Goal: Transaction & Acquisition: Purchase product/service

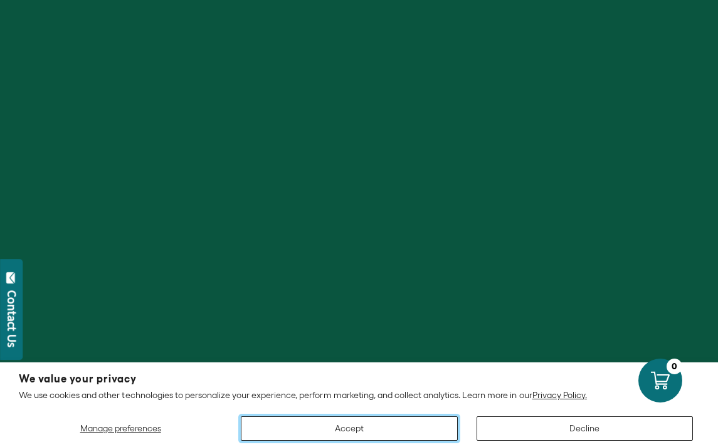
click at [400, 425] on button "Accept" at bounding box center [349, 428] width 216 height 24
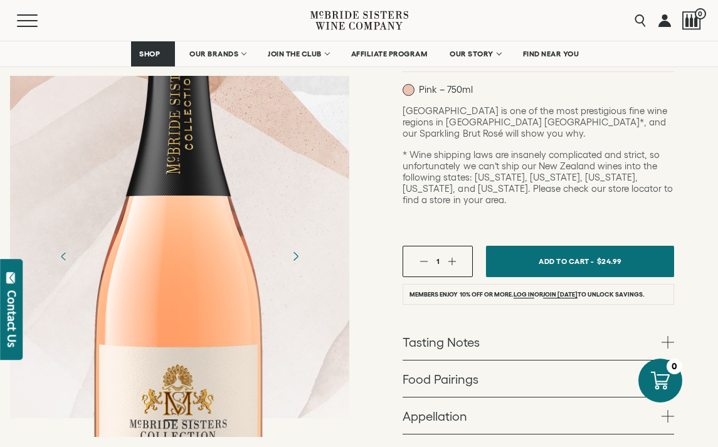
scroll to position [289, 0]
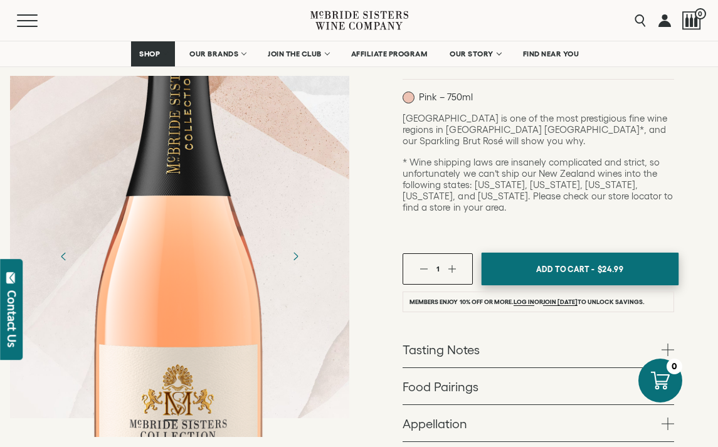
click at [565, 260] on span "Add To Cart -" at bounding box center [566, 269] width 58 height 19
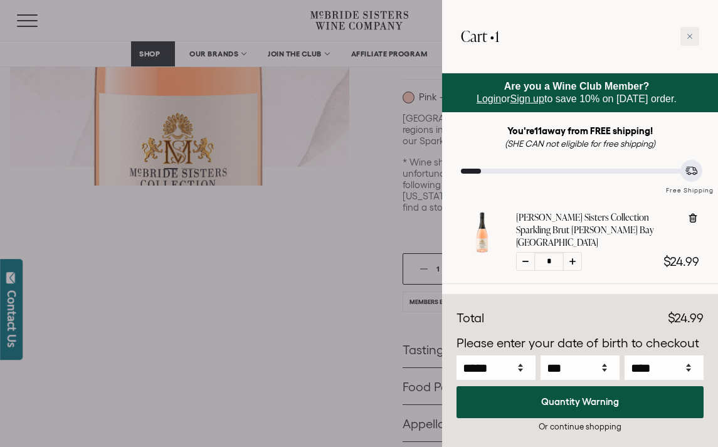
click at [358, 213] on div at bounding box center [359, 223] width 718 height 447
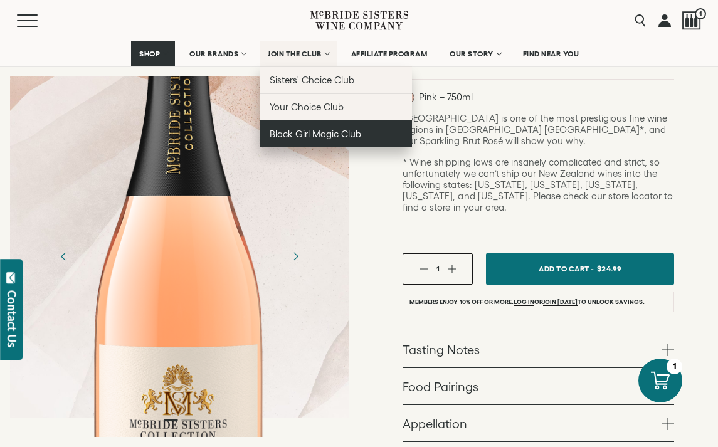
click at [327, 129] on span "Black Girl Magic Club" at bounding box center [316, 134] width 92 height 11
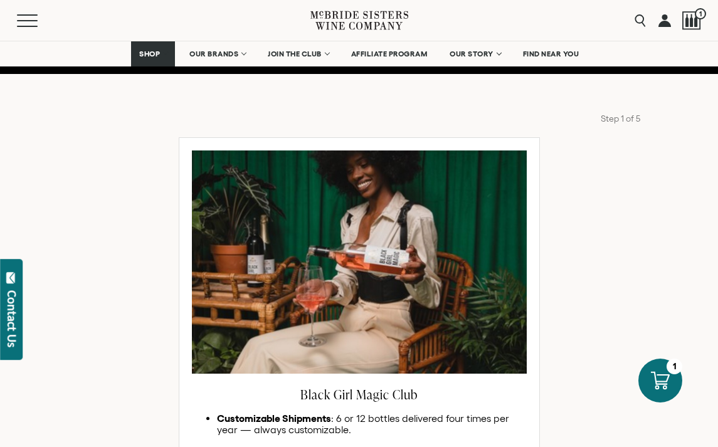
scroll to position [604, 0]
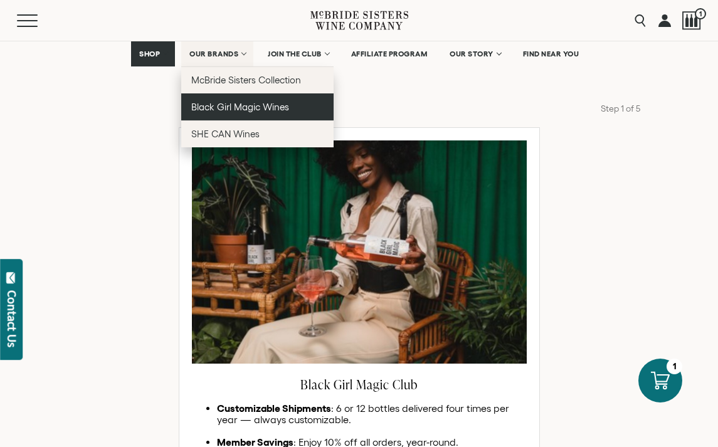
click at [257, 103] on span "Black Girl Magic Wines" at bounding box center [240, 107] width 98 height 11
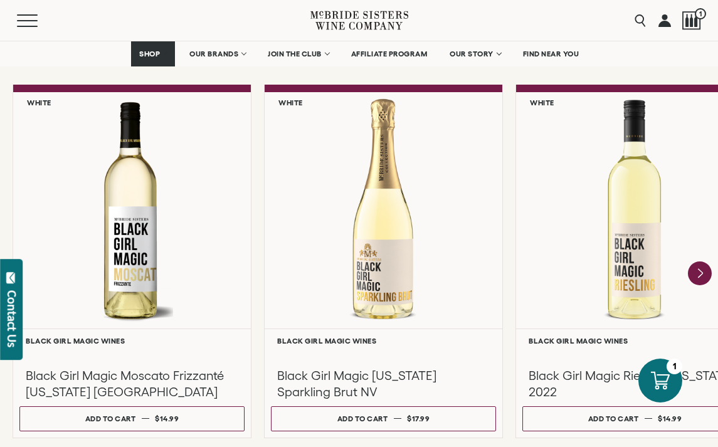
scroll to position [1083, 0]
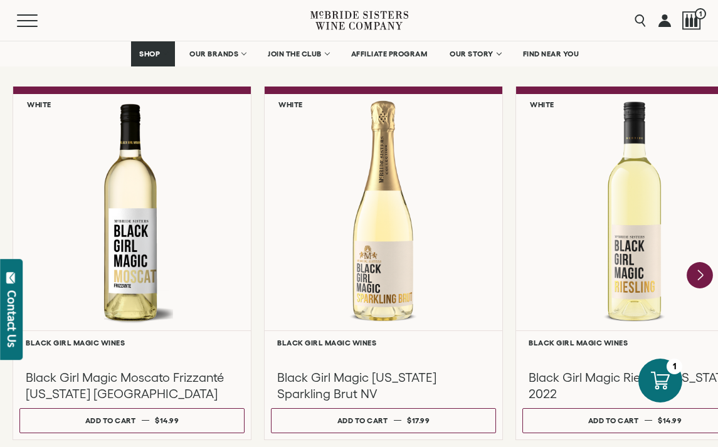
click at [699, 273] on icon "Next" at bounding box center [700, 275] width 5 height 10
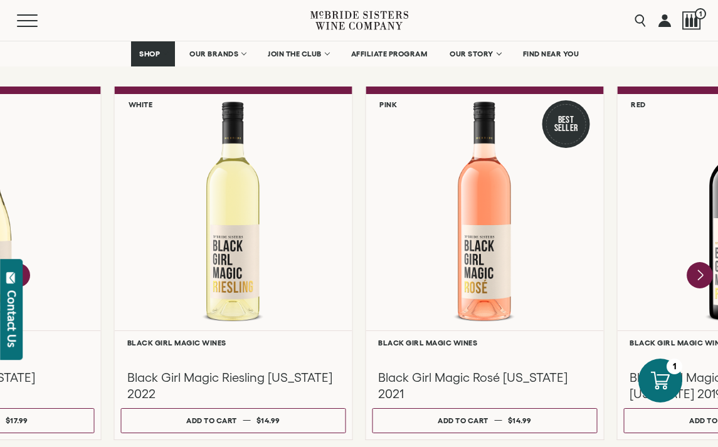
click at [696, 267] on icon "Next" at bounding box center [700, 275] width 26 height 26
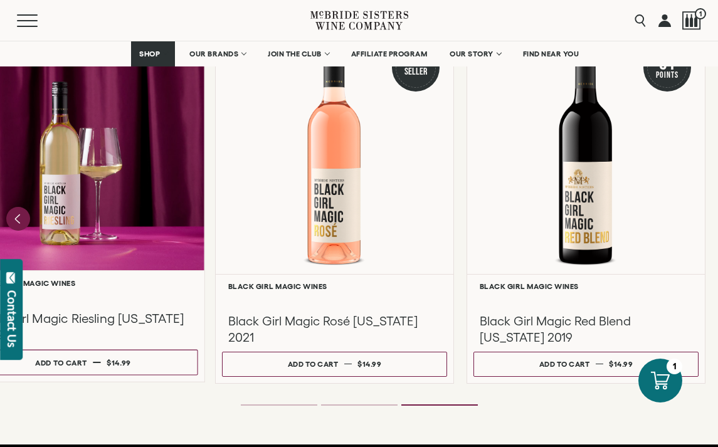
scroll to position [1145, 0]
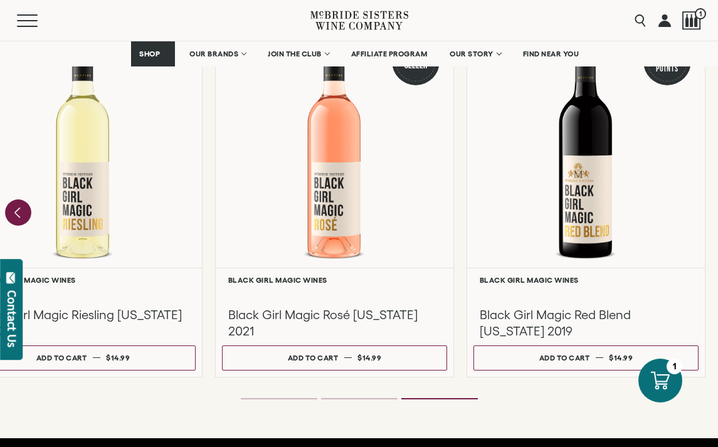
click at [14, 211] on icon "Previous" at bounding box center [18, 212] width 26 height 26
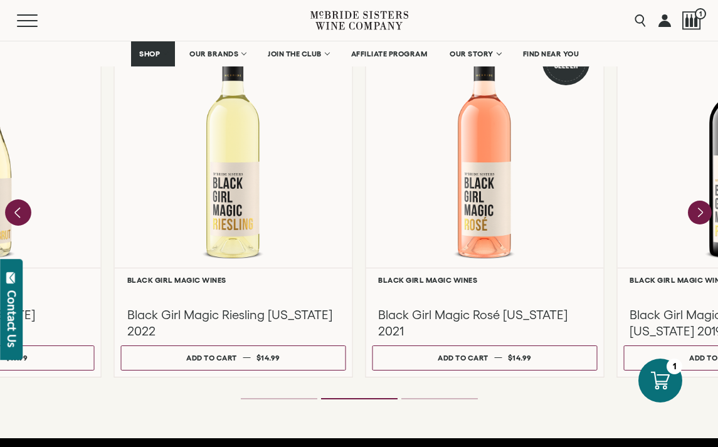
click at [14, 211] on icon "Previous" at bounding box center [18, 212] width 26 height 26
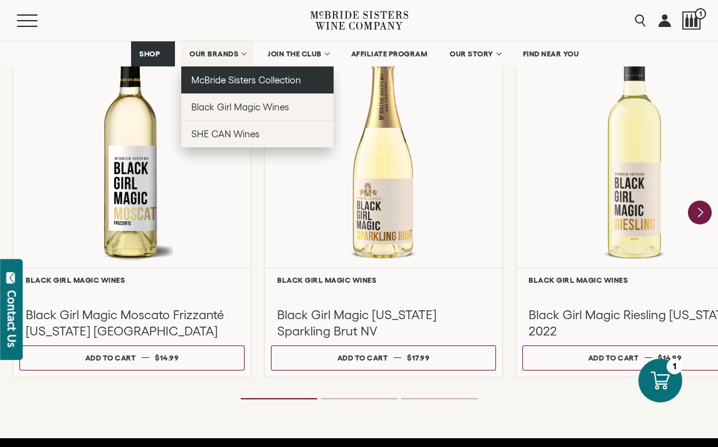
click at [209, 79] on span "McBride Sisters Collection" at bounding box center [246, 80] width 110 height 11
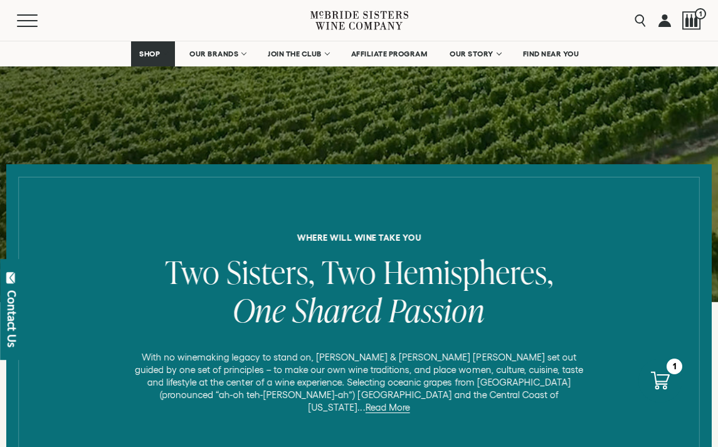
scroll to position [255, 0]
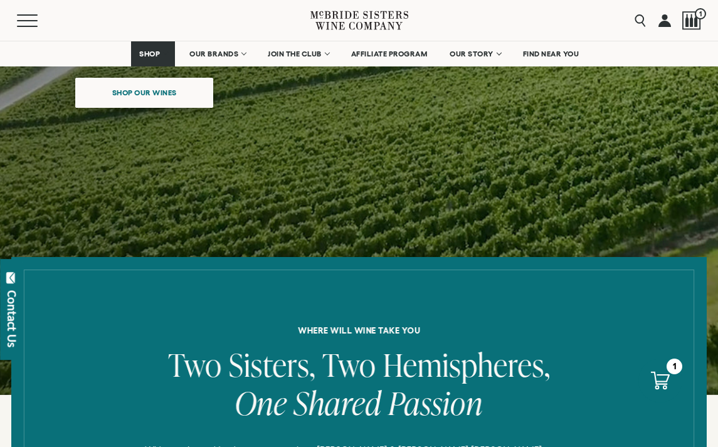
click at [165, 93] on span "Shop our wines" at bounding box center [144, 92] width 109 height 24
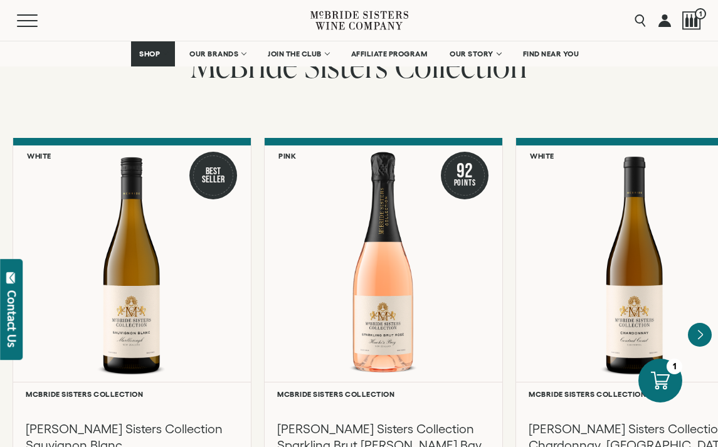
scroll to position [991, 0]
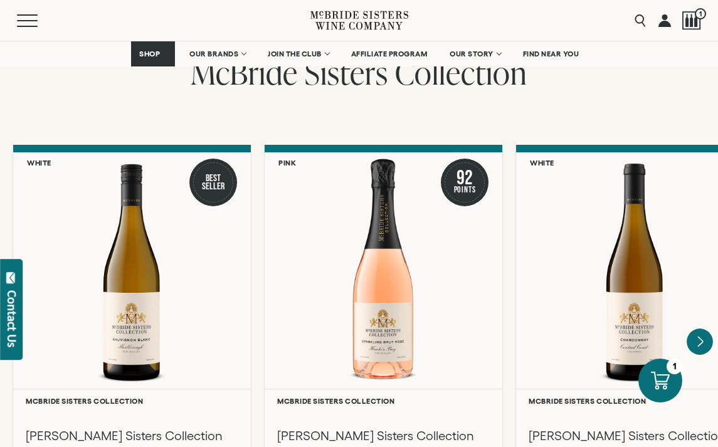
click at [701, 332] on icon "Next" at bounding box center [700, 342] width 26 height 26
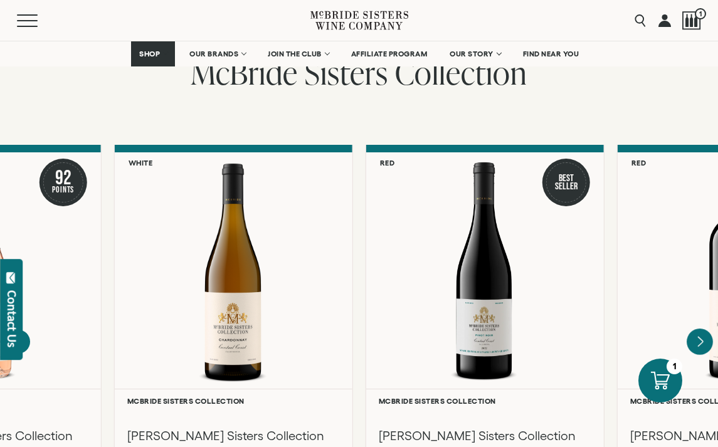
click at [701, 332] on icon "Next" at bounding box center [700, 342] width 26 height 26
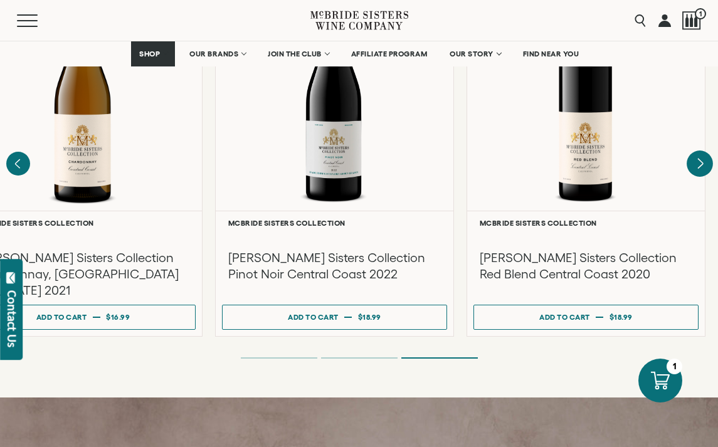
scroll to position [1182, 0]
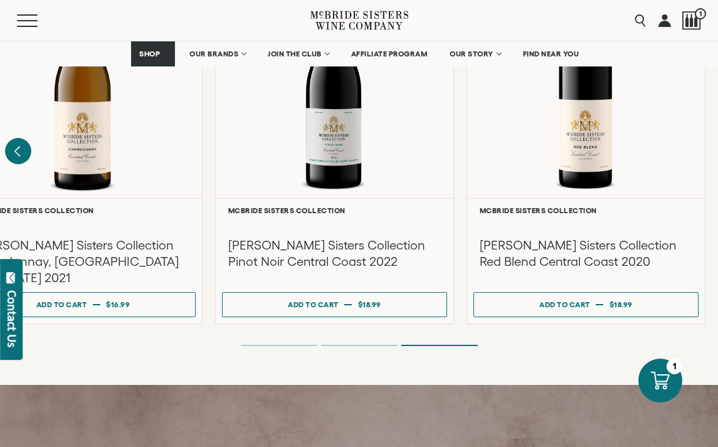
click at [19, 146] on icon "Previous" at bounding box center [17, 151] width 5 height 10
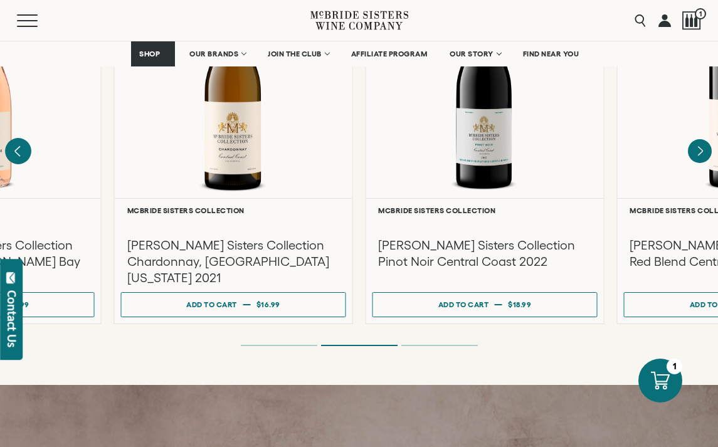
click at [19, 146] on icon "Previous" at bounding box center [17, 151] width 5 height 10
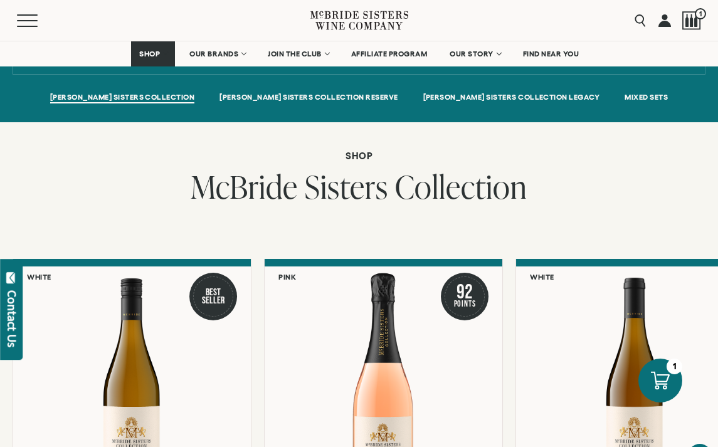
scroll to position [876, 0]
